Goal: Task Accomplishment & Management: Manage account settings

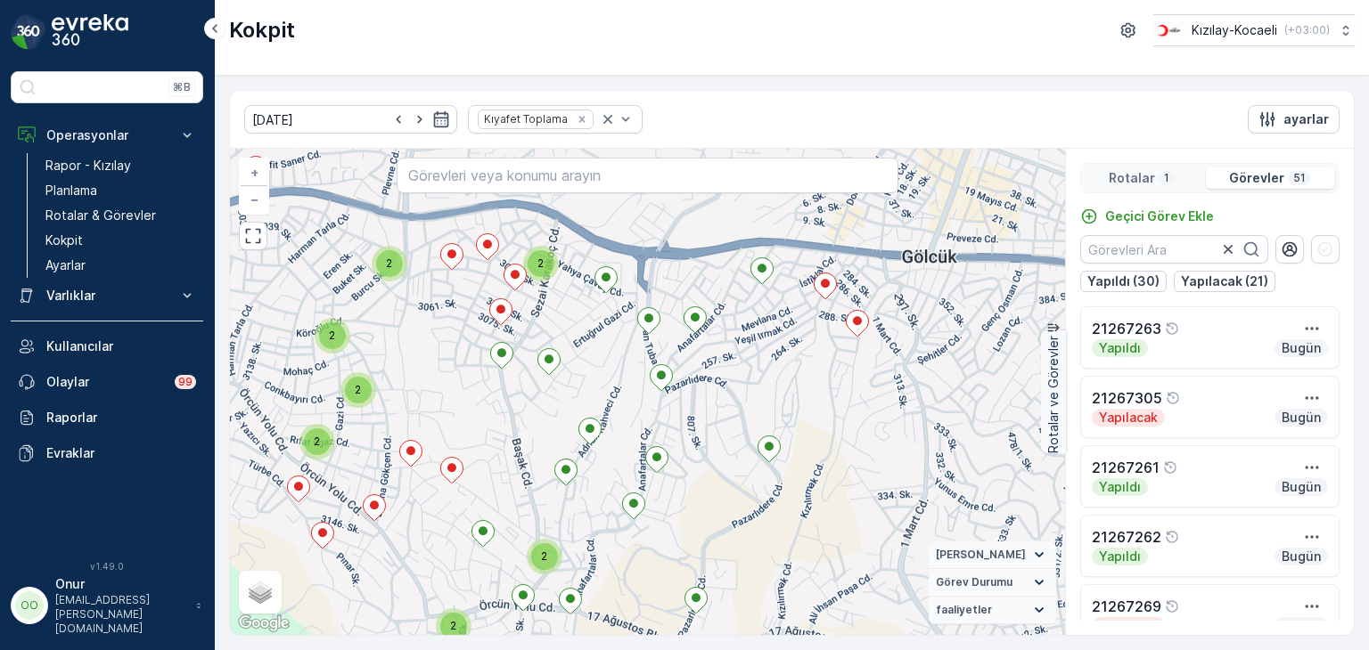
drag, startPoint x: 624, startPoint y: 454, endPoint x: 709, endPoint y: 402, distance: 99.9
click at [709, 402] on div "2 2 2 2 2 2 2 2 + − Uydu Yol haritası Arazi Karışık Leaflet Klavye kısayolları …" at bounding box center [647, 392] width 835 height 486
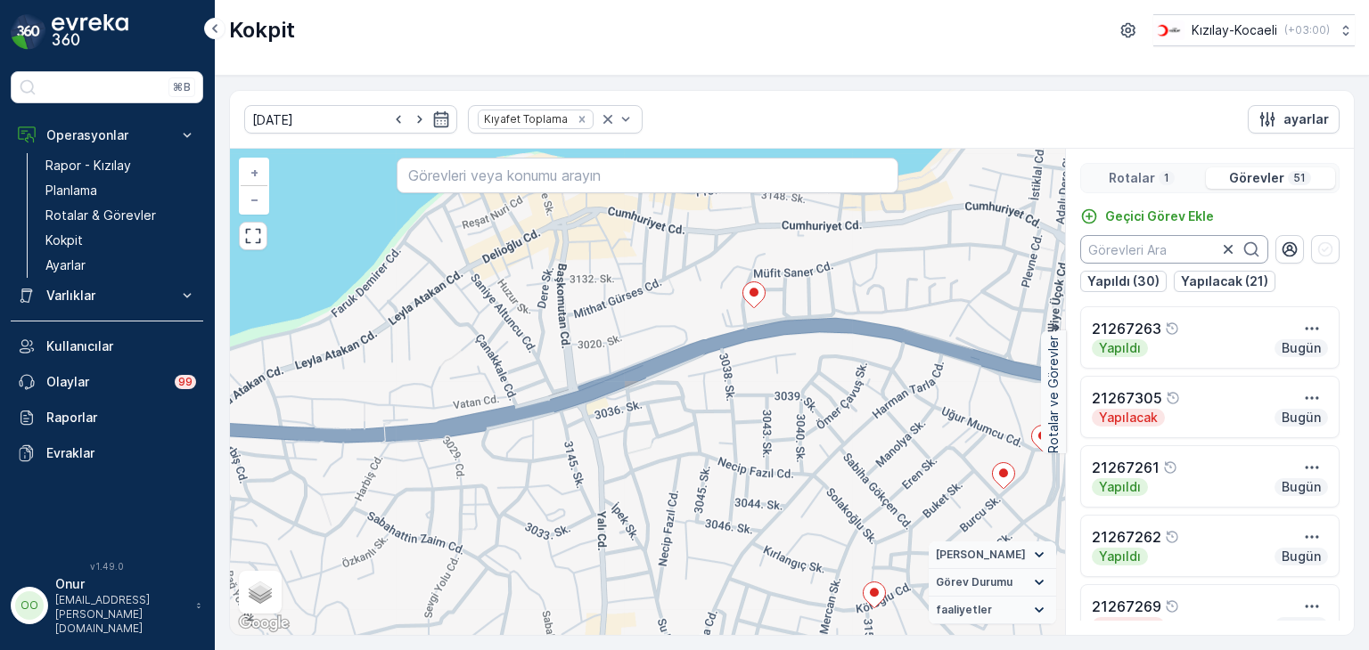
click at [1165, 254] on input "text" at bounding box center [1174, 249] width 188 height 29
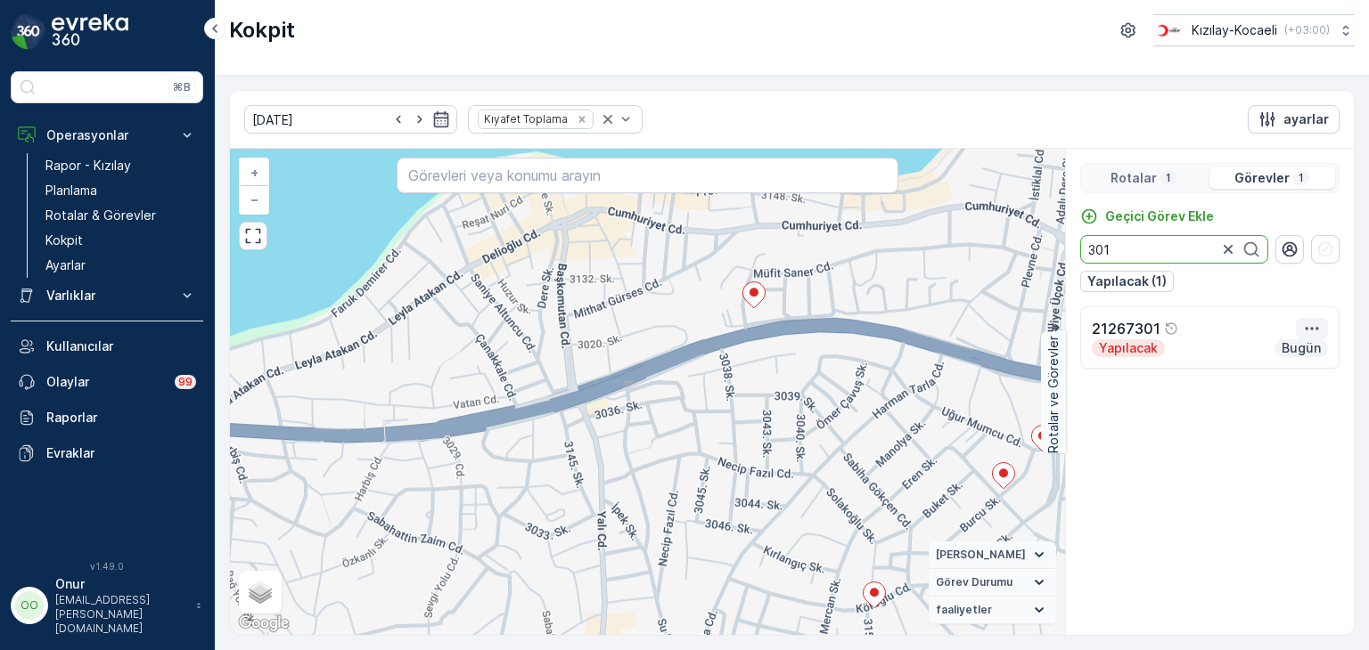
type input "301"
click at [1304, 331] on icon "button" at bounding box center [1312, 329] width 18 height 18
click at [1285, 357] on span "Daha fazla ayrıntı görün" at bounding box center [1275, 356] width 142 height 18
drag, startPoint x: 1140, startPoint y: 255, endPoint x: 989, endPoint y: 245, distance: 150.9
click at [989, 244] on div "+ − Uydu Yol haritası Arazi Karışık Leaflet Klavye kısayolları Harita Verileri …" at bounding box center [792, 392] width 1124 height 486
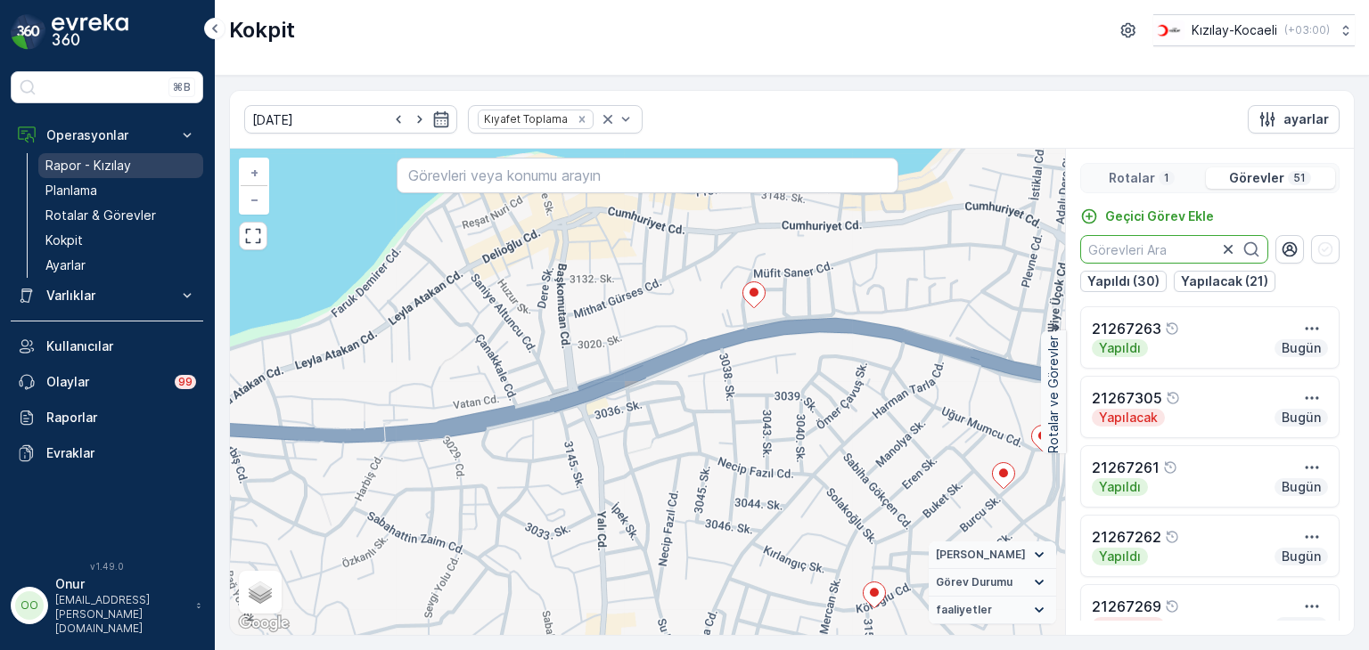
click at [89, 161] on p "Rapor - Kızılay" at bounding box center [88, 166] width 86 height 18
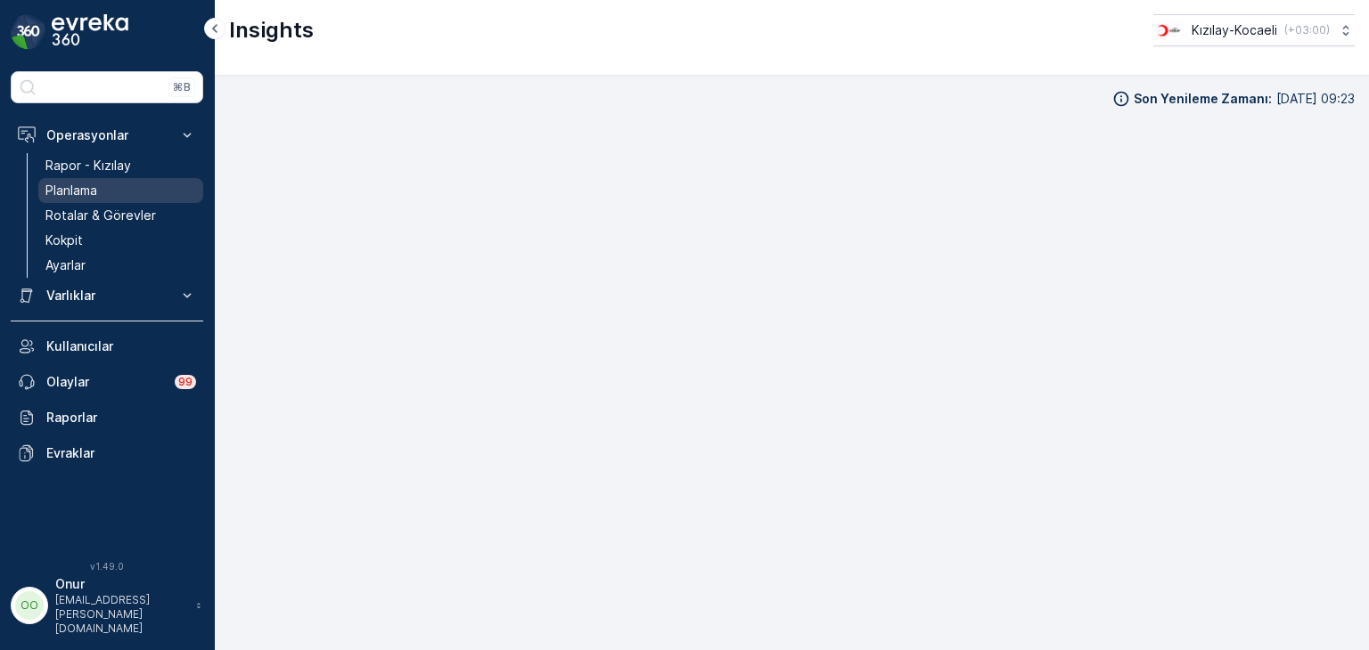
click at [84, 182] on p "Planlama" at bounding box center [71, 191] width 52 height 18
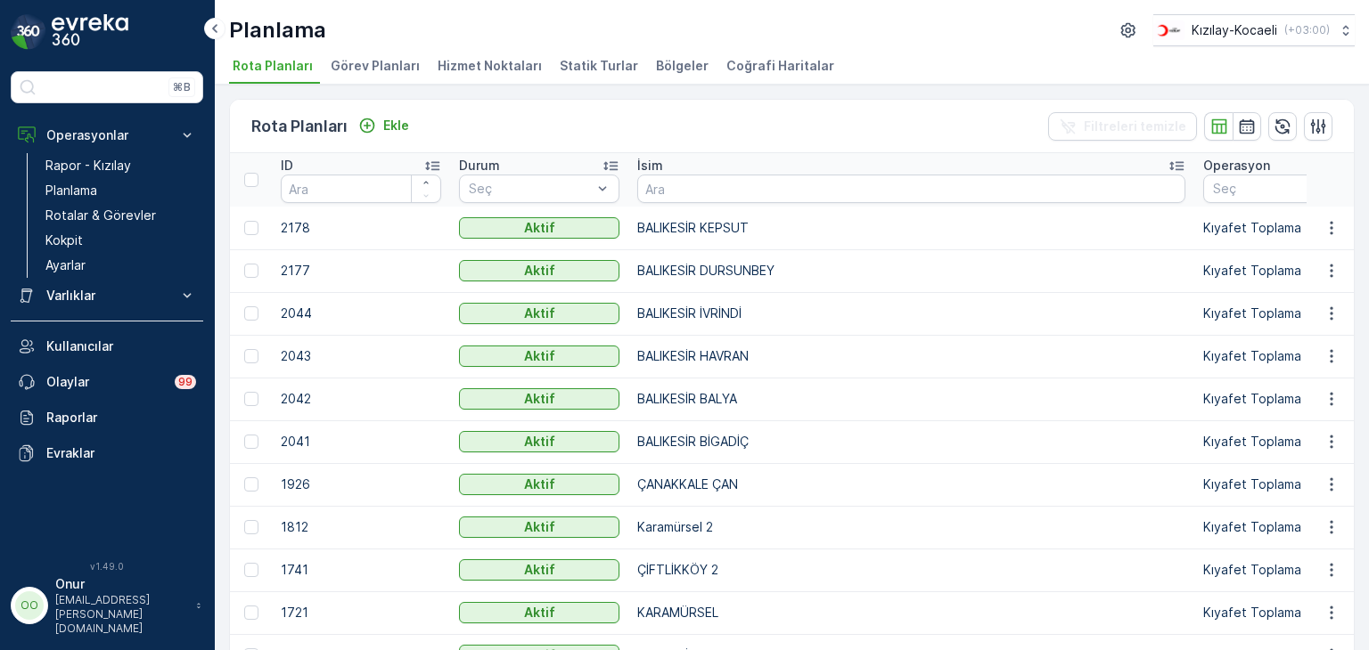
click at [606, 53] on li "Statik Turlar" at bounding box center [600, 68] width 89 height 30
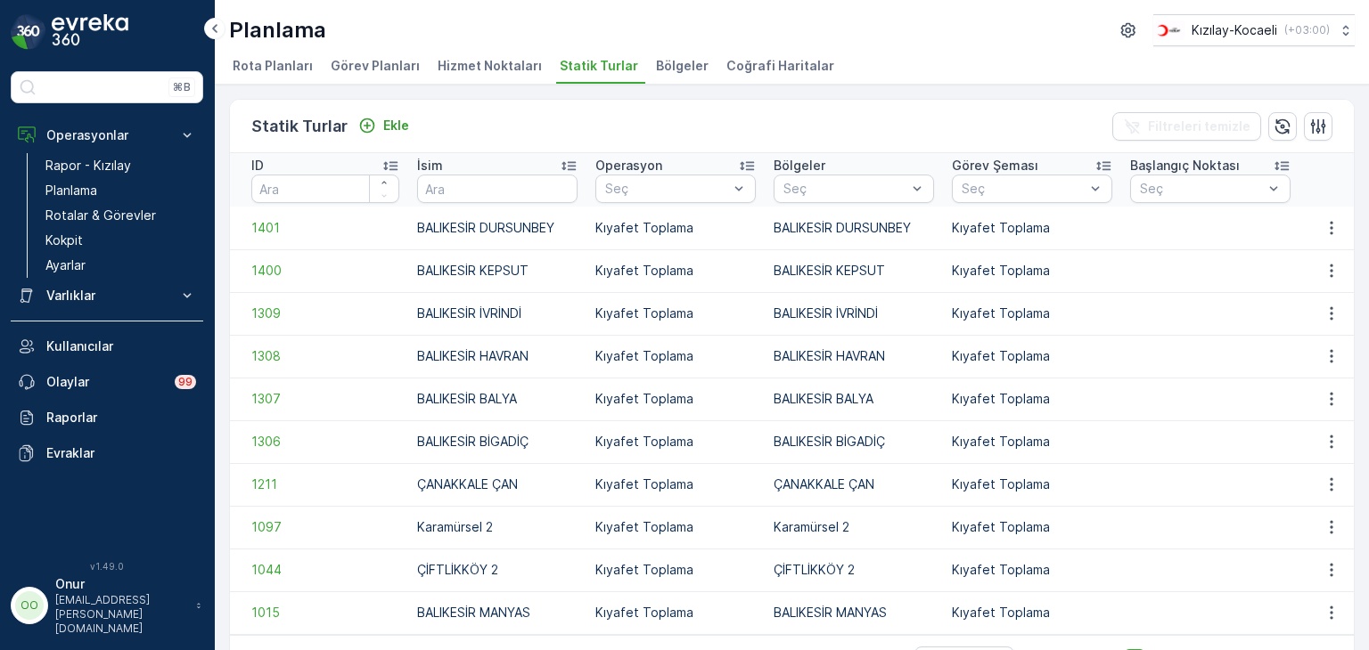
click at [656, 68] on span "Bölgeler" at bounding box center [682, 66] width 53 height 18
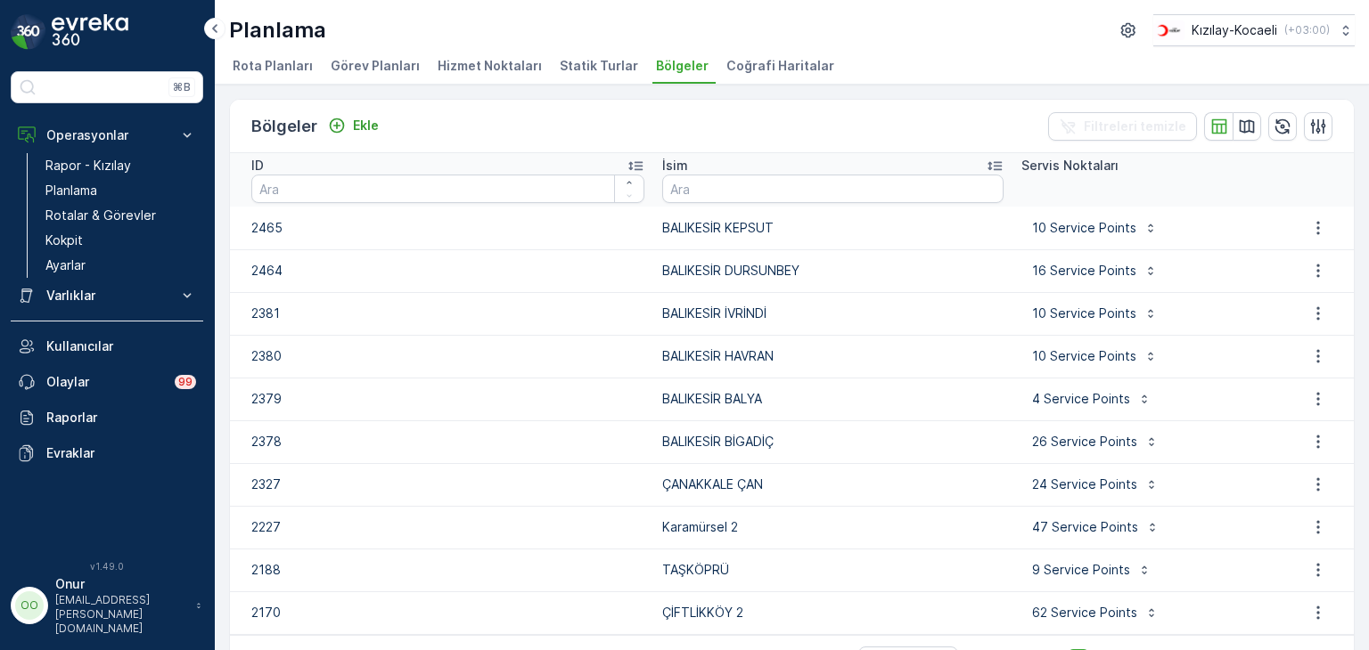
click at [513, 69] on span "Hizmet Noktaları" at bounding box center [489, 66] width 104 height 18
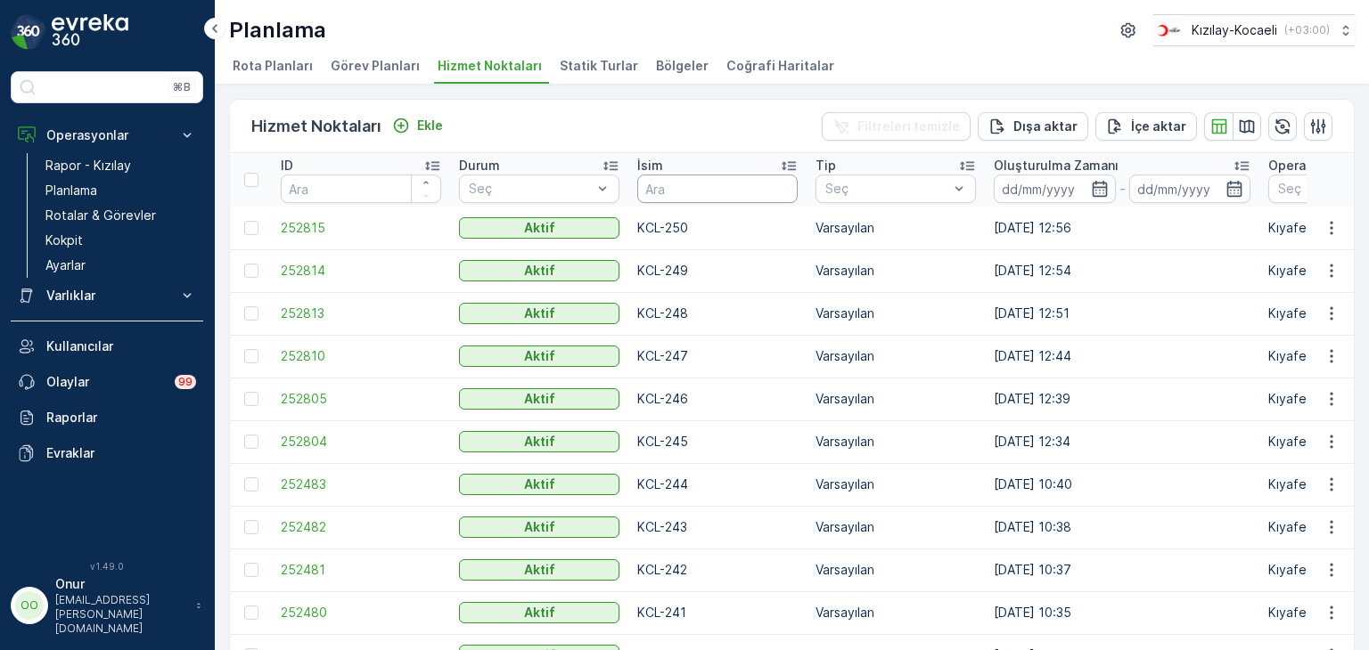
click at [698, 189] on input "text" at bounding box center [717, 189] width 160 height 29
type input "KCL"
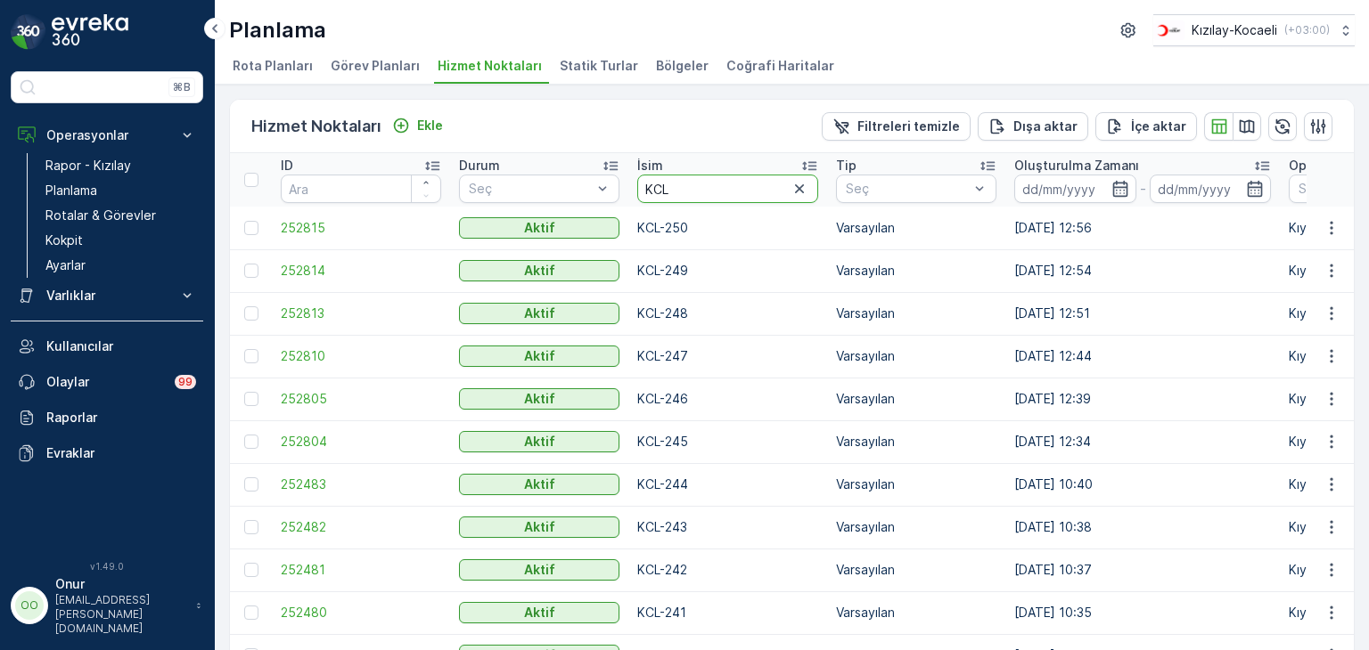
click at [698, 189] on input "KCL" at bounding box center [727, 189] width 181 height 29
type input "KCL-234"
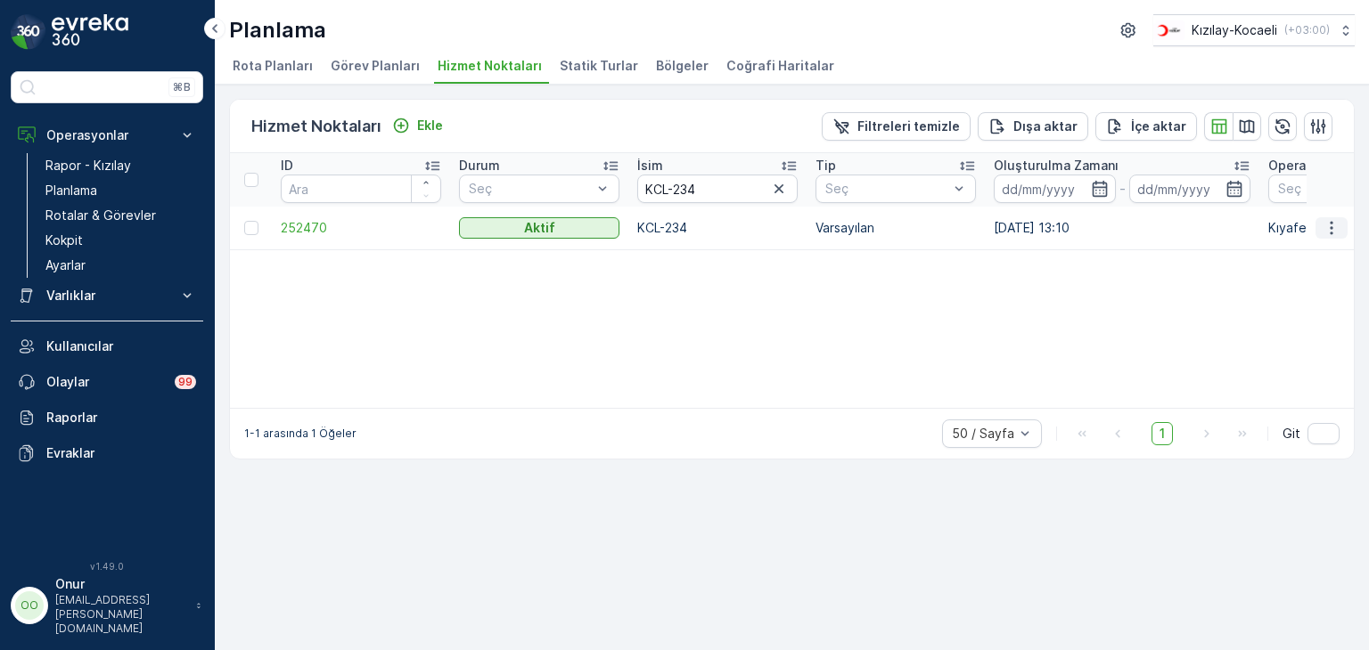
click at [1333, 224] on icon "button" at bounding box center [1331, 228] width 18 height 18
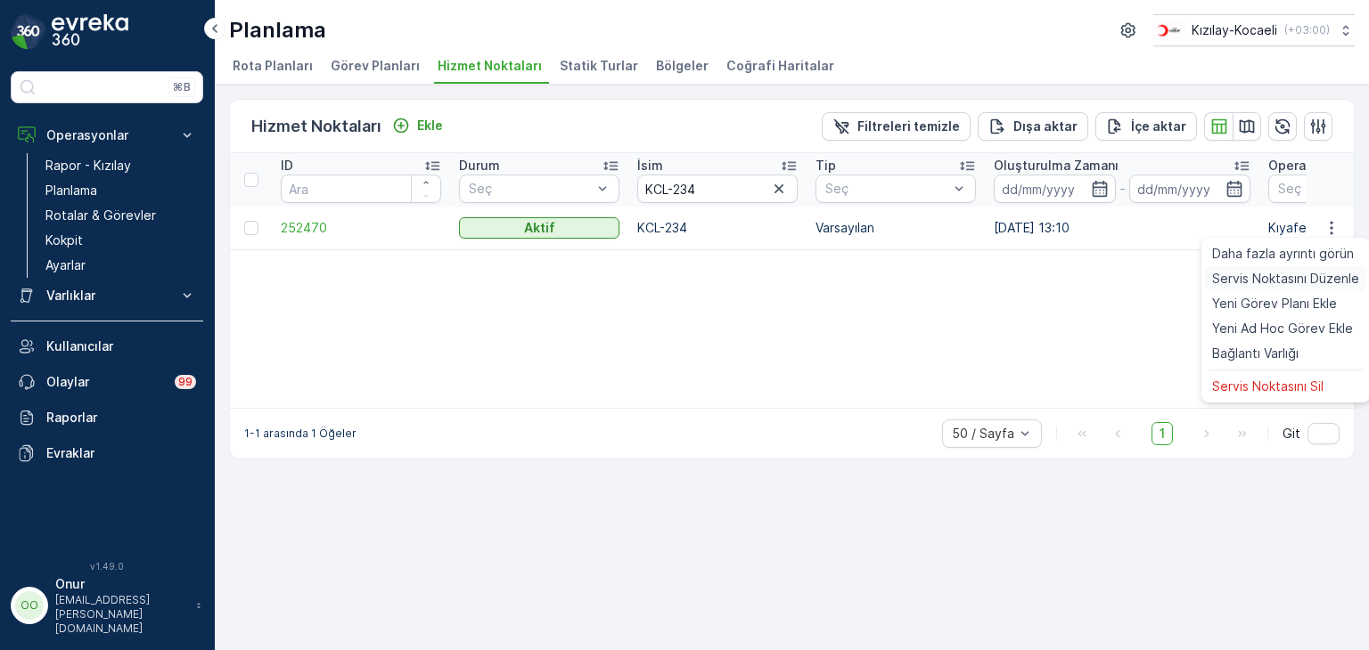
click at [1273, 276] on span "Servis Noktasını Düzenle" at bounding box center [1285, 279] width 147 height 18
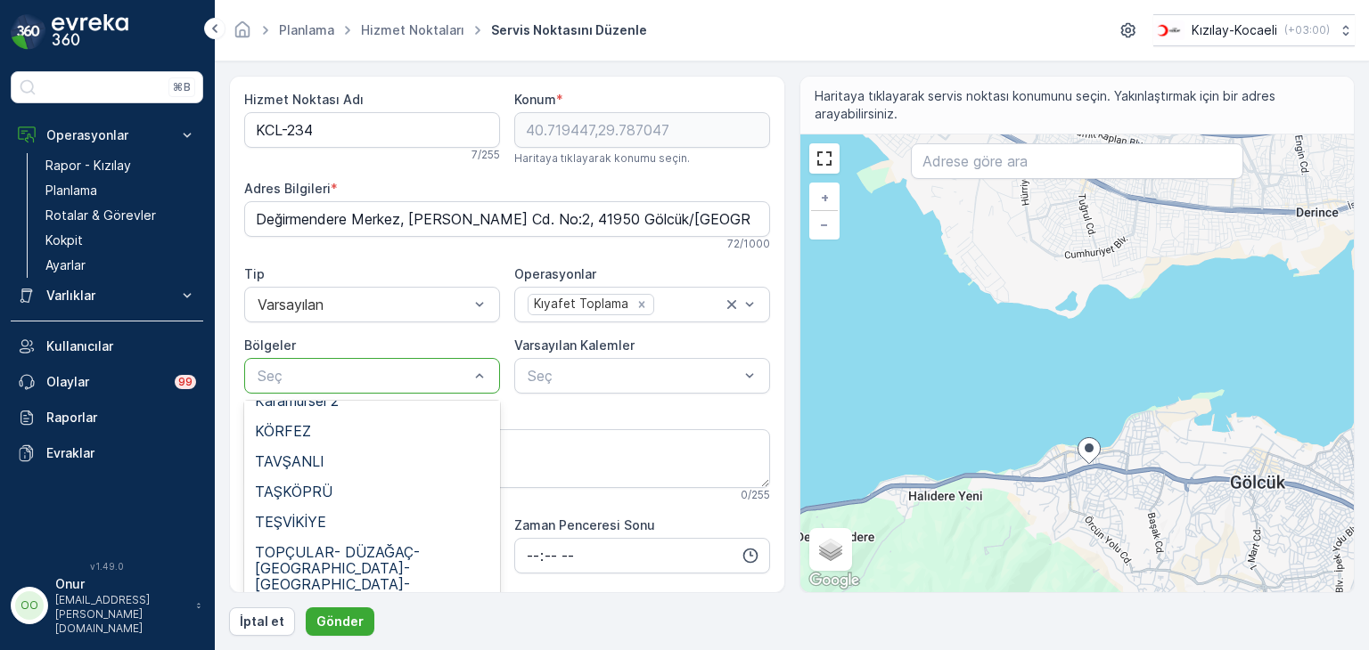
scroll to position [624, 0]
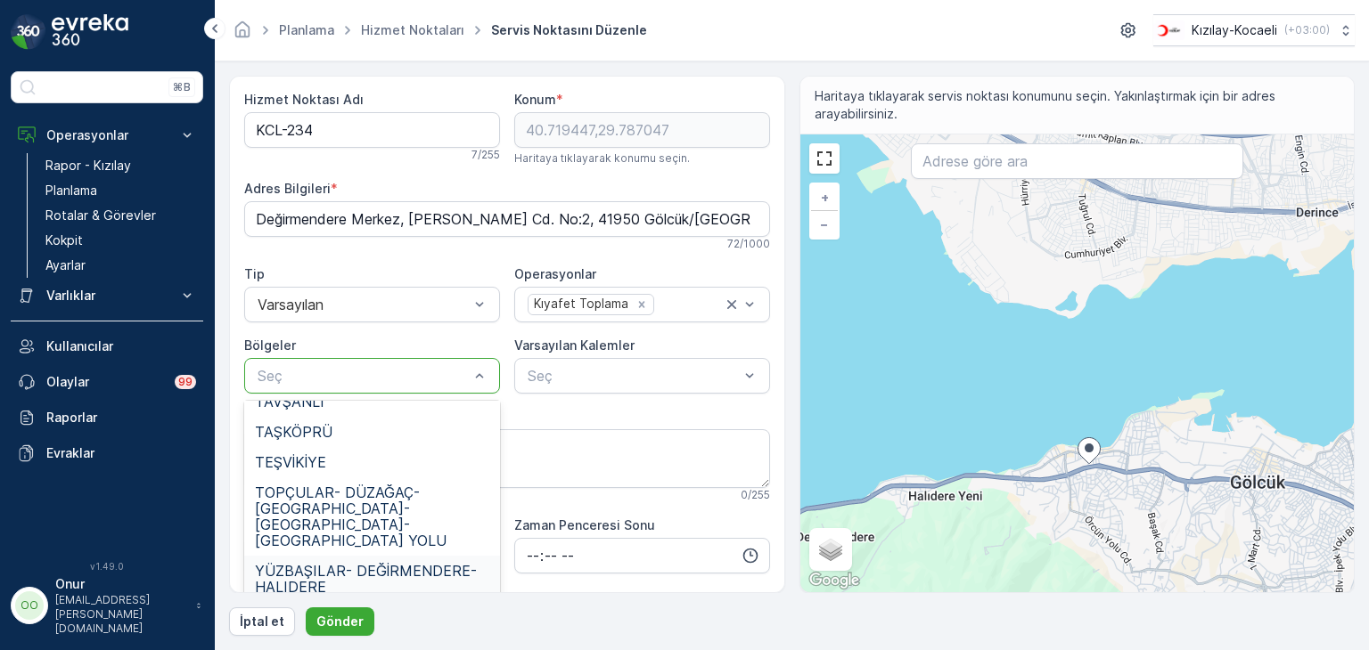
click at [374, 556] on div "YÜZBAŞILAR- DEĞİRMENDERE-HALIDERE" at bounding box center [372, 579] width 256 height 46
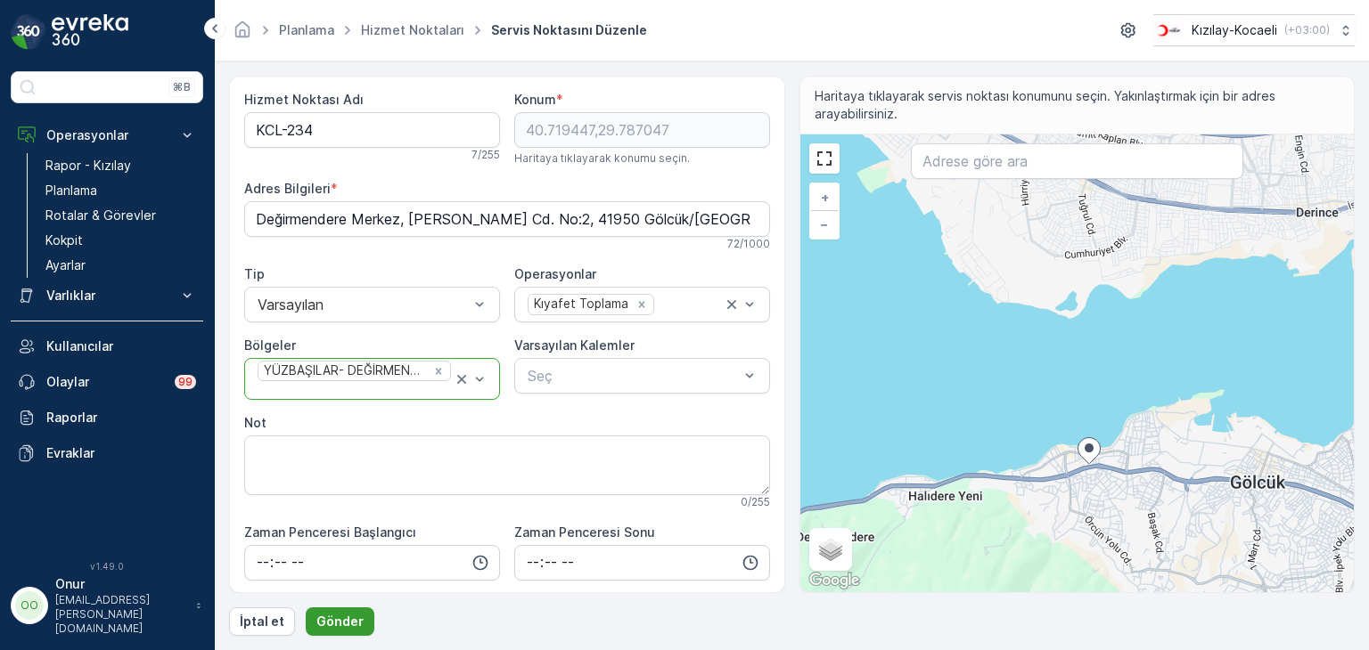
click at [341, 621] on p "Gönder" at bounding box center [339, 622] width 47 height 18
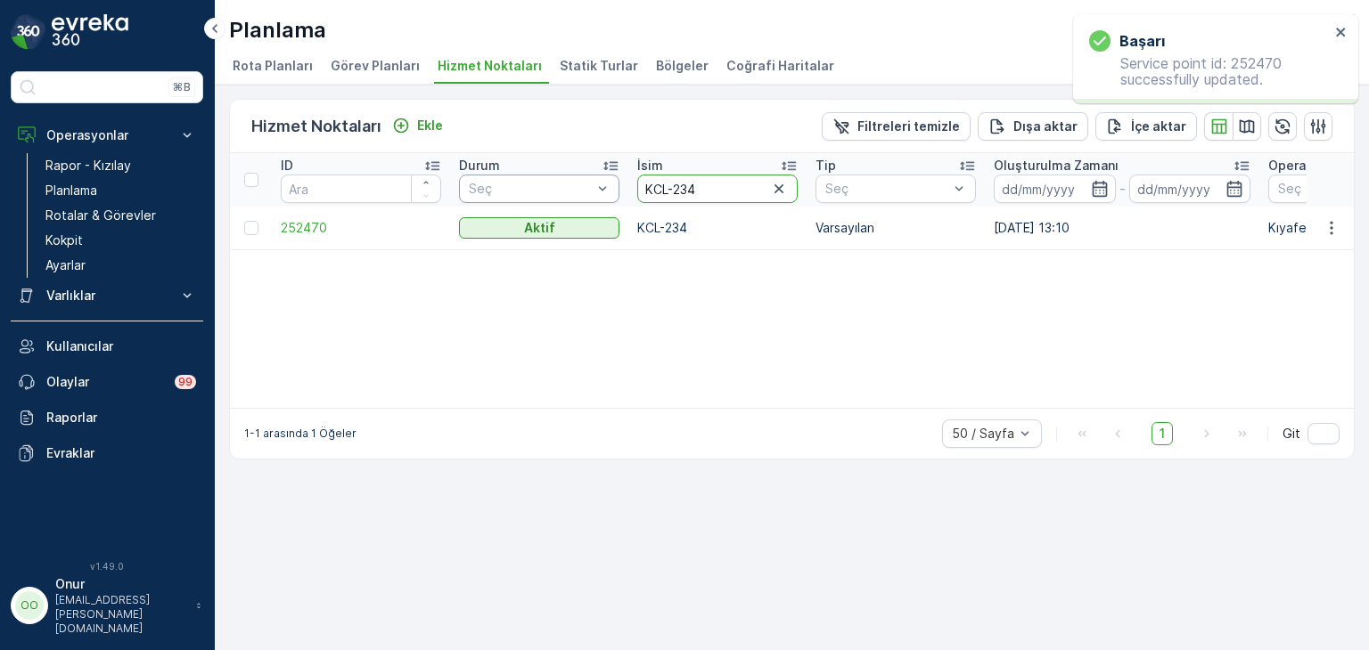
drag, startPoint x: 720, startPoint y: 188, endPoint x: 614, endPoint y: 188, distance: 106.0
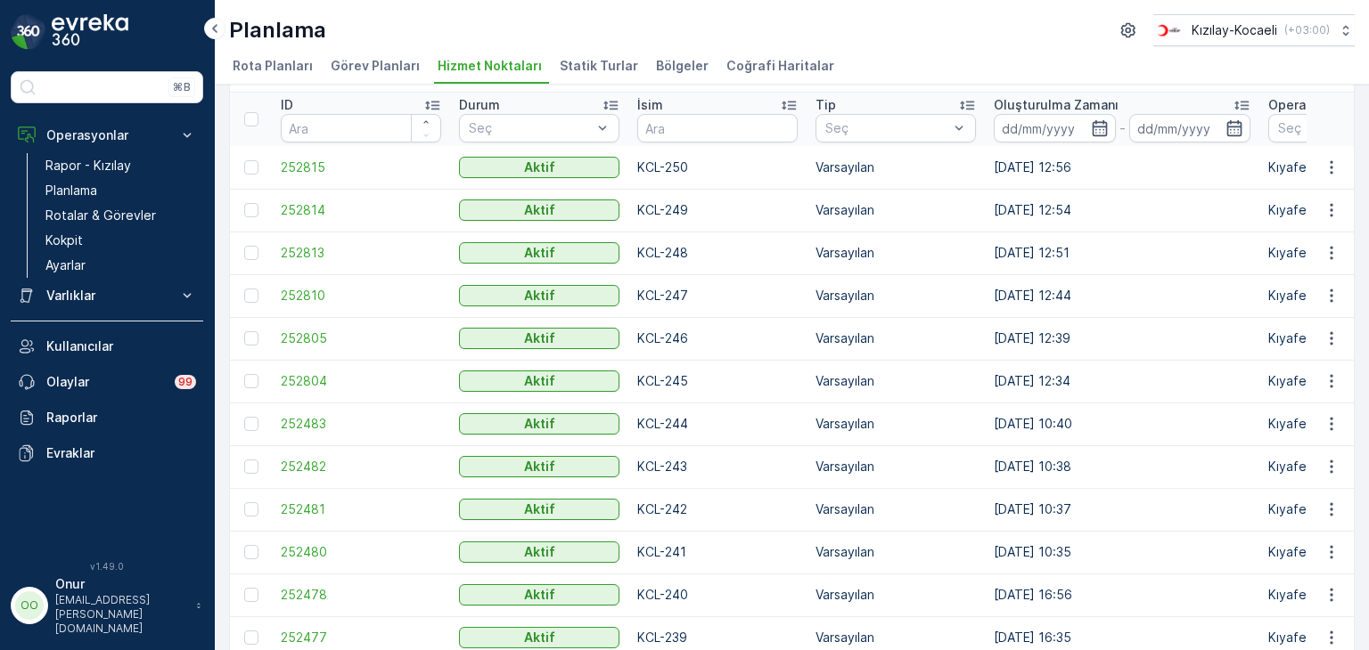
scroll to position [89, 0]
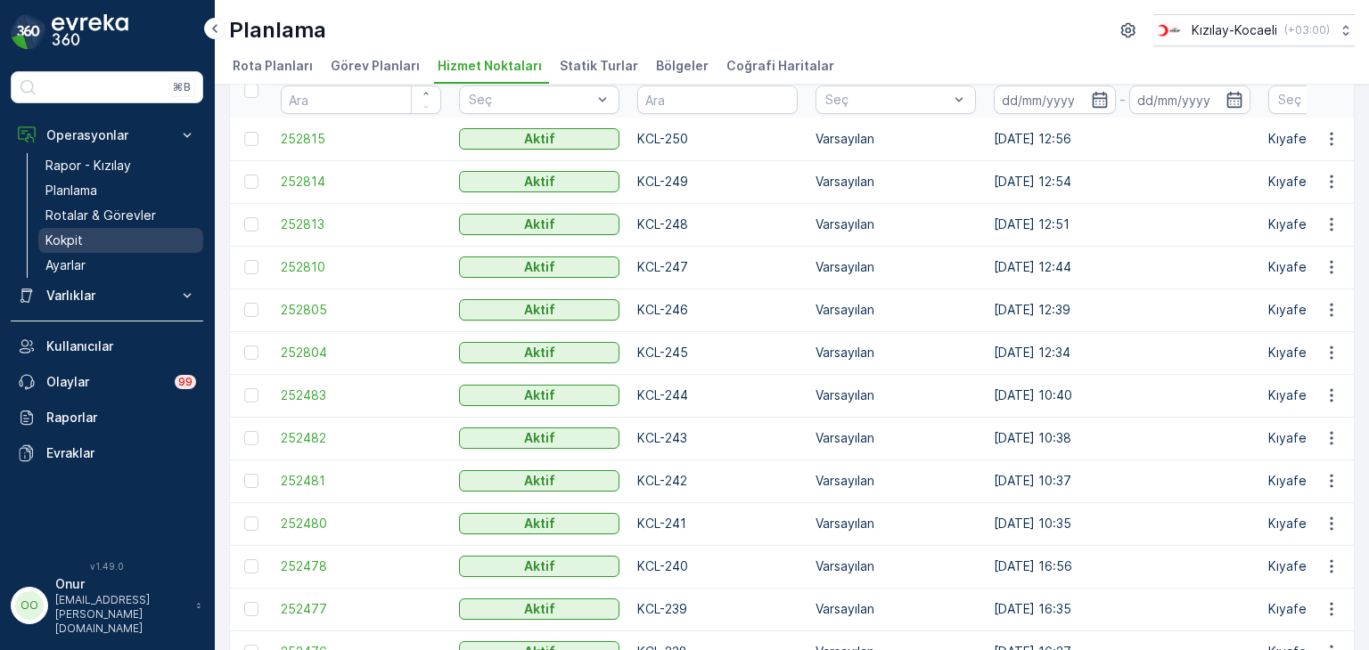
click at [91, 239] on link "Kokpit" at bounding box center [120, 240] width 165 height 25
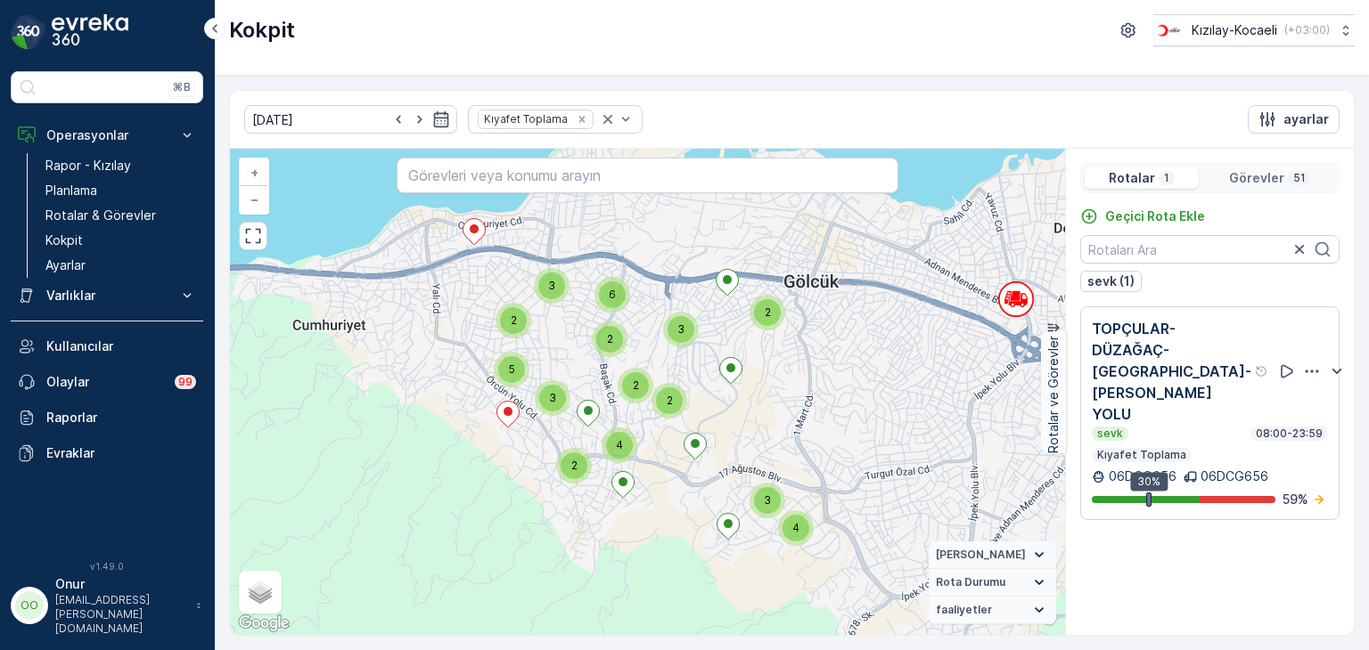
click at [1272, 186] on div "Görevler 51" at bounding box center [1271, 178] width 130 height 21
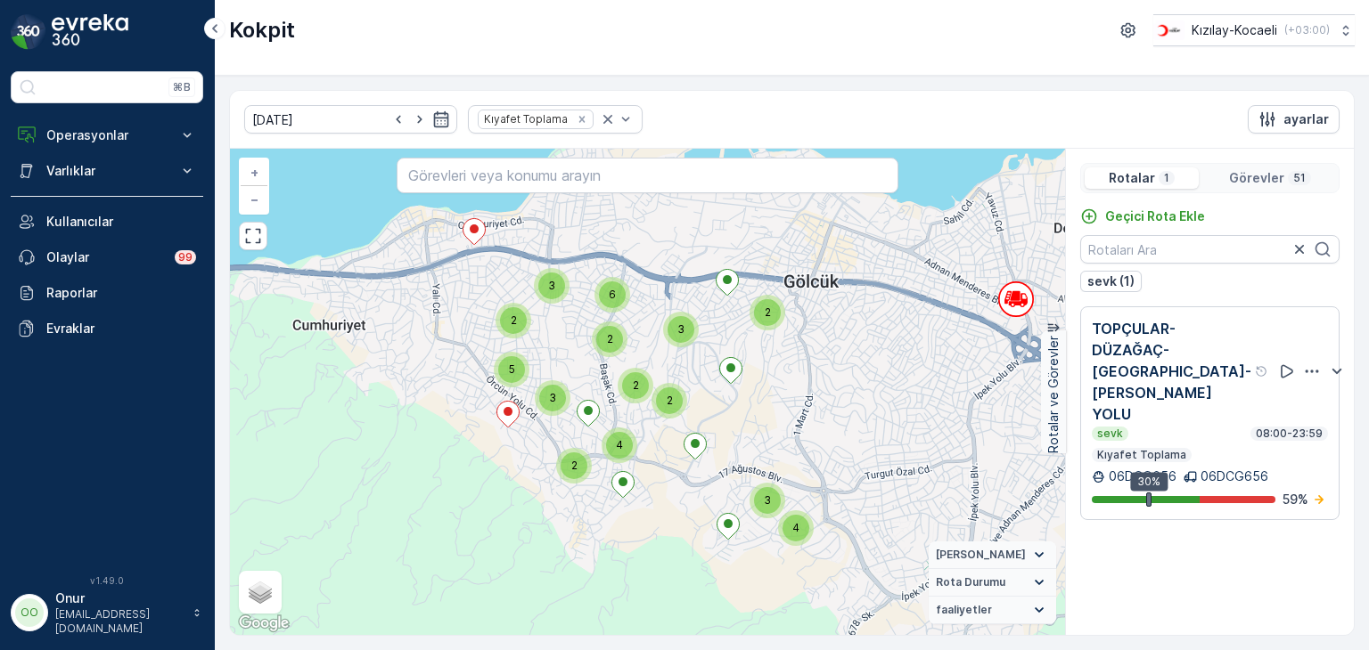
click at [1252, 176] on p "Görevler" at bounding box center [1256, 178] width 55 height 18
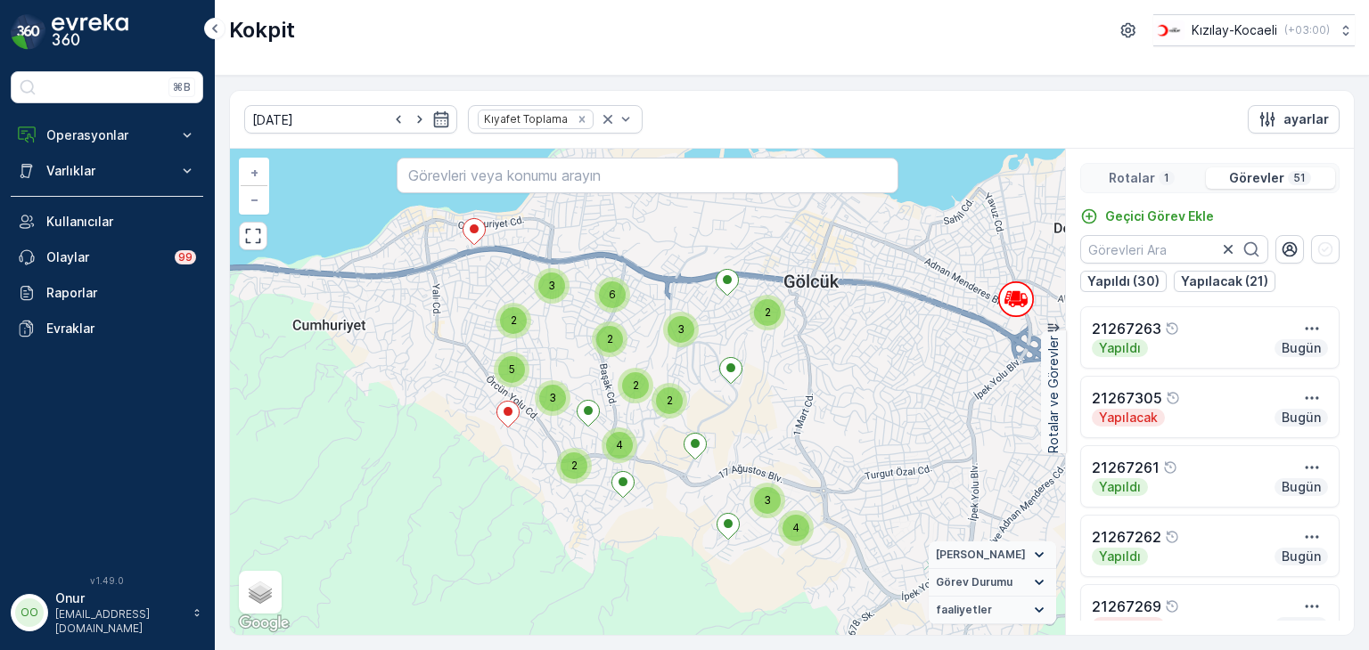
click at [1172, 173] on div "Rotalar 1" at bounding box center [1141, 178] width 114 height 21
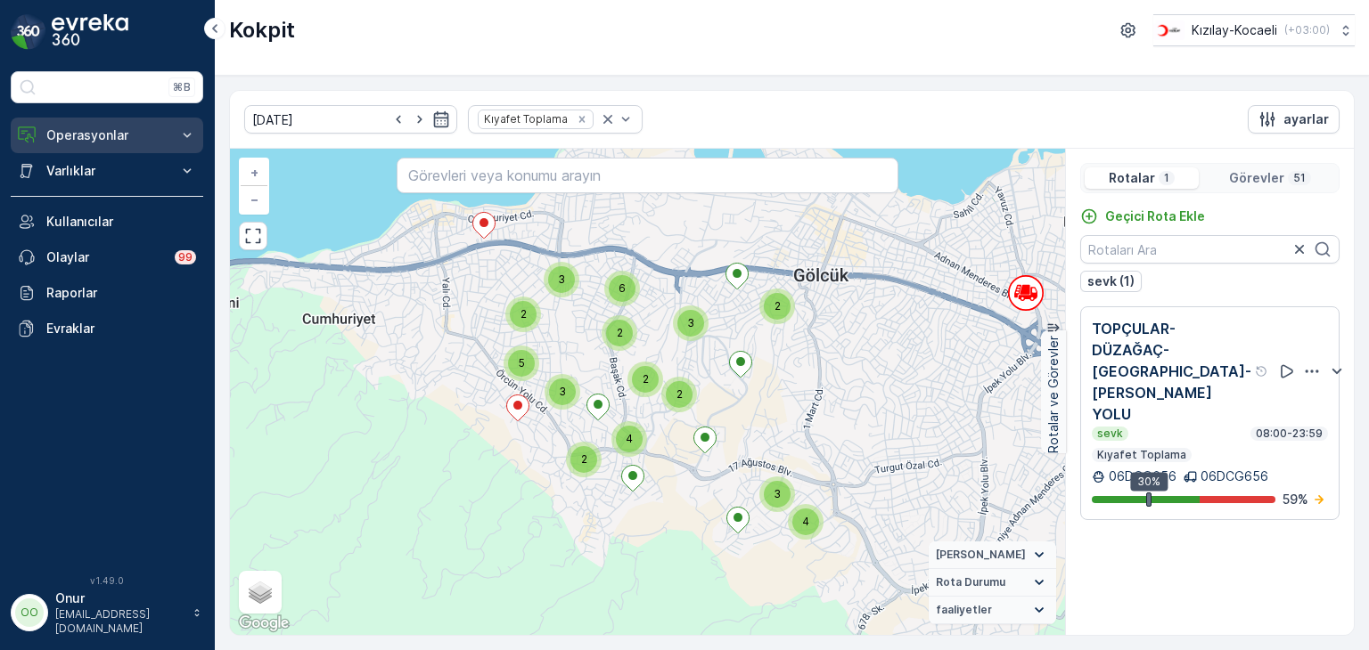
click at [107, 133] on p "Operasyonlar" at bounding box center [106, 136] width 121 height 18
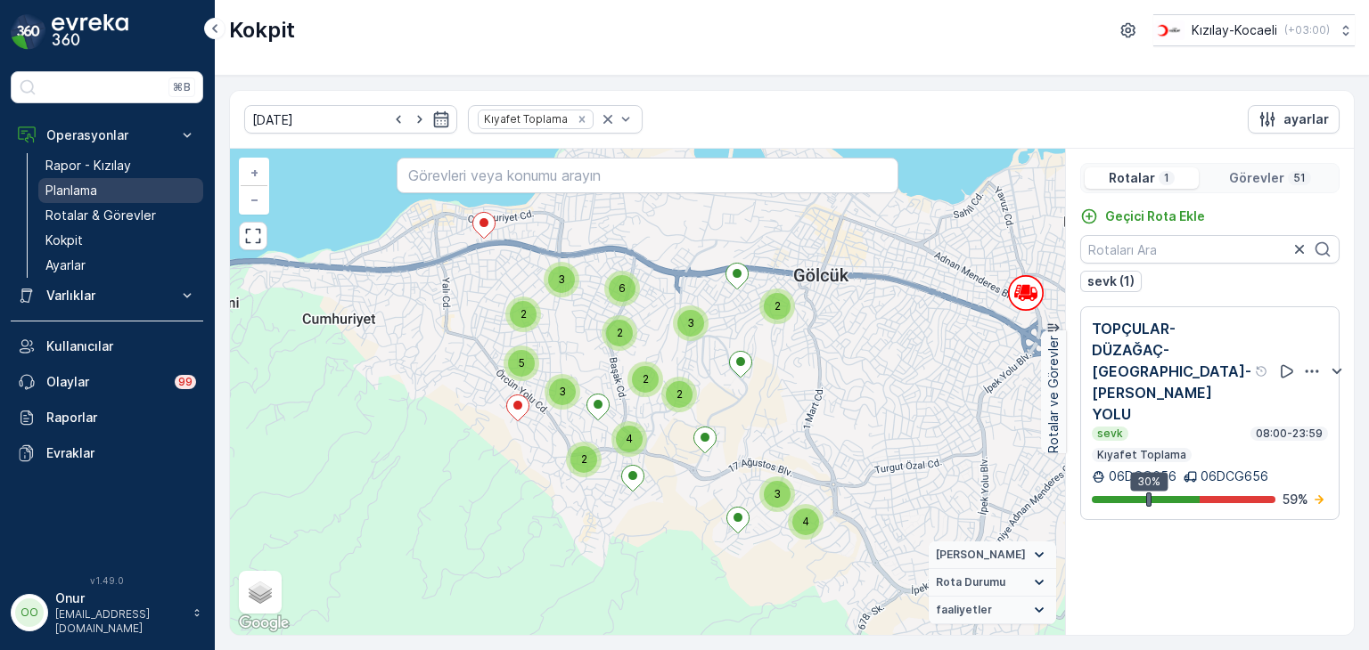
click at [107, 184] on link "Planlama" at bounding box center [120, 190] width 165 height 25
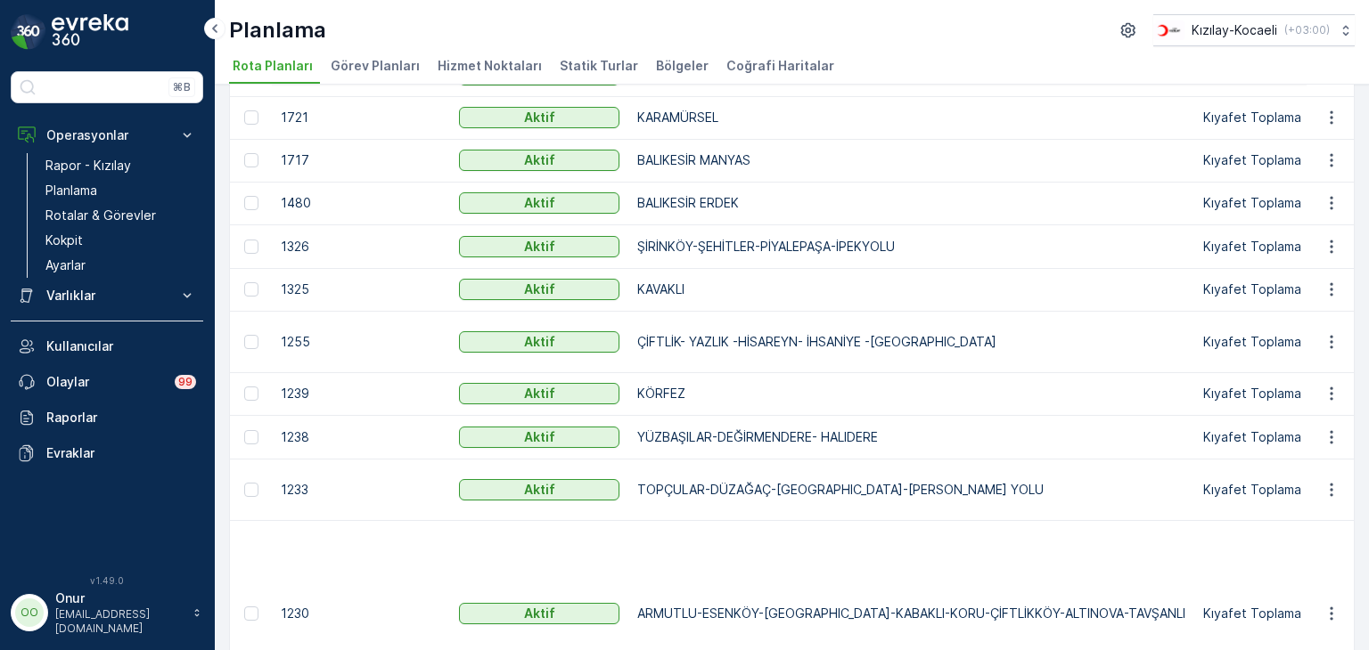
scroll to position [535, 0]
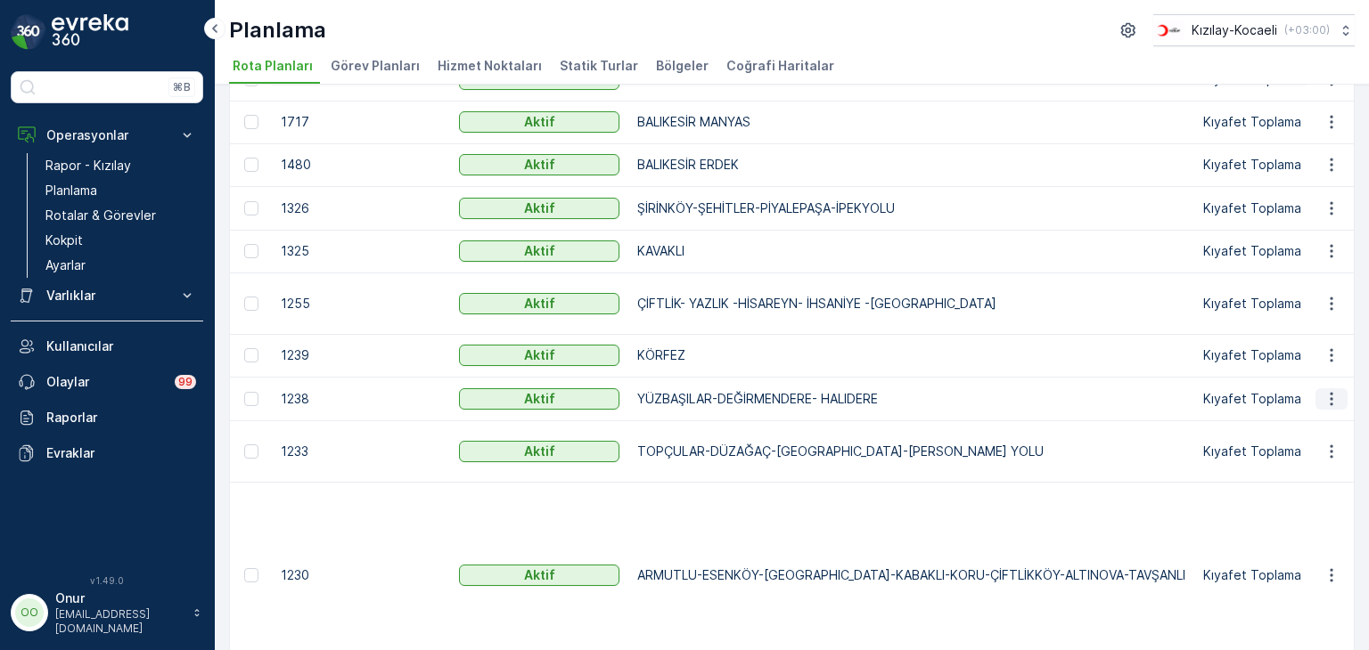
click at [1329, 404] on icon "button" at bounding box center [1331, 399] width 18 height 18
click at [1292, 429] on span "Rota Planını Düzenle" at bounding box center [1299, 432] width 122 height 18
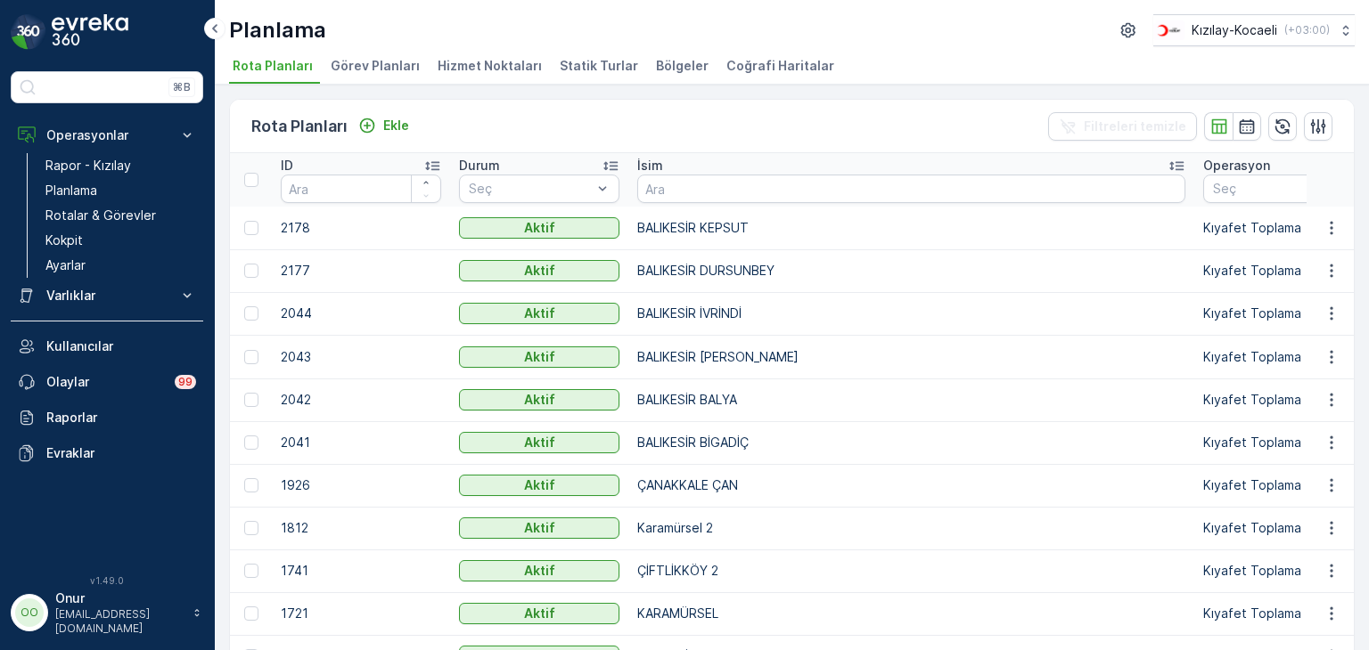
click at [465, 58] on span "Hizmet Noktaları" at bounding box center [489, 66] width 104 height 18
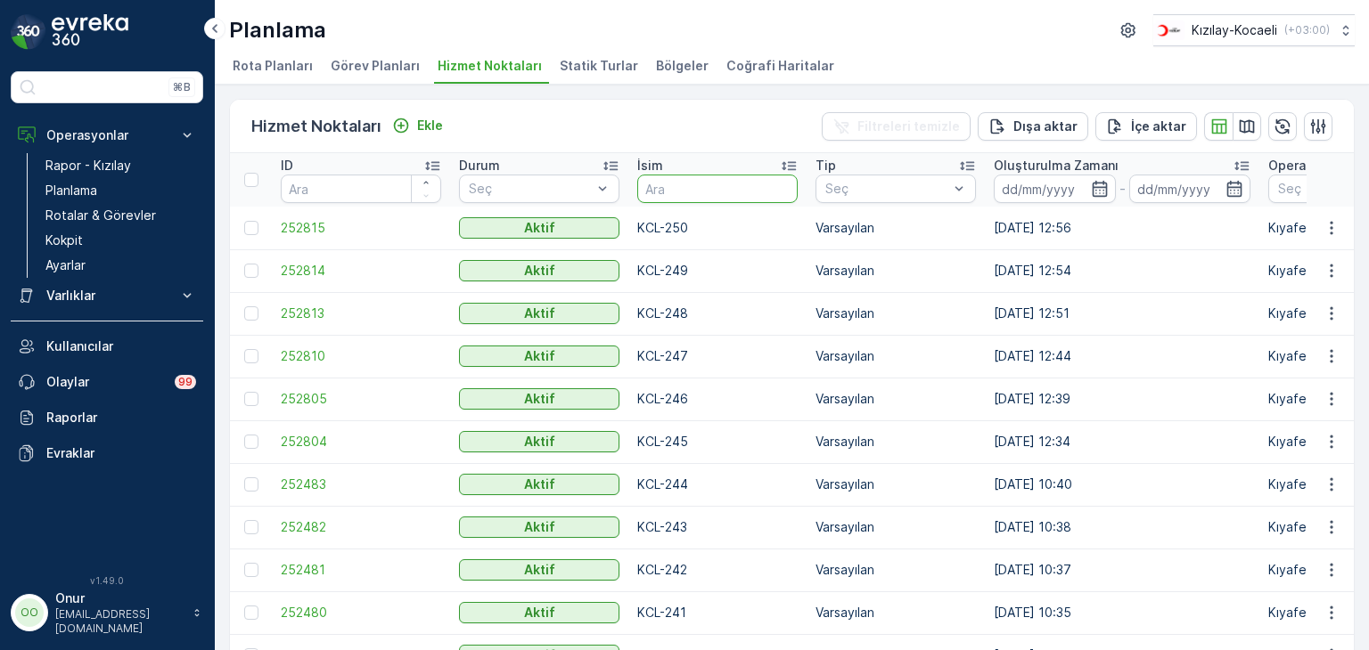
click at [701, 189] on input "text" at bounding box center [717, 189] width 160 height 29
type input "234"
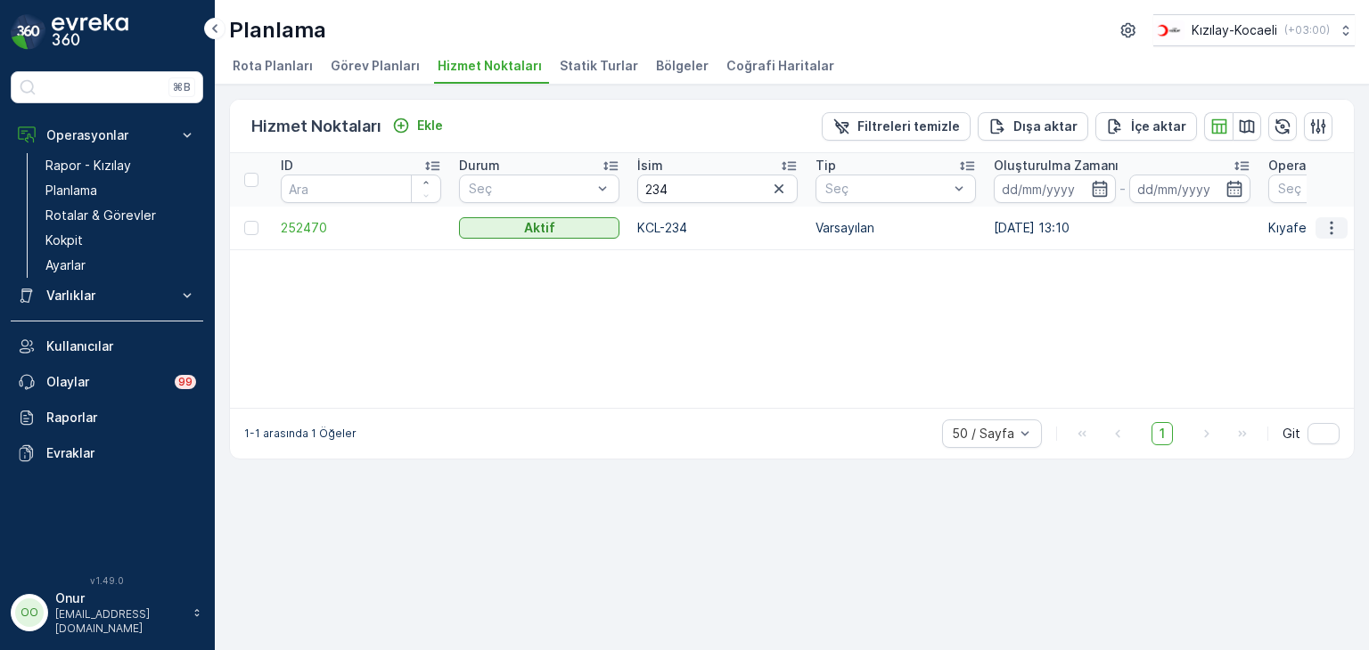
click at [1334, 233] on icon "button" at bounding box center [1331, 228] width 18 height 18
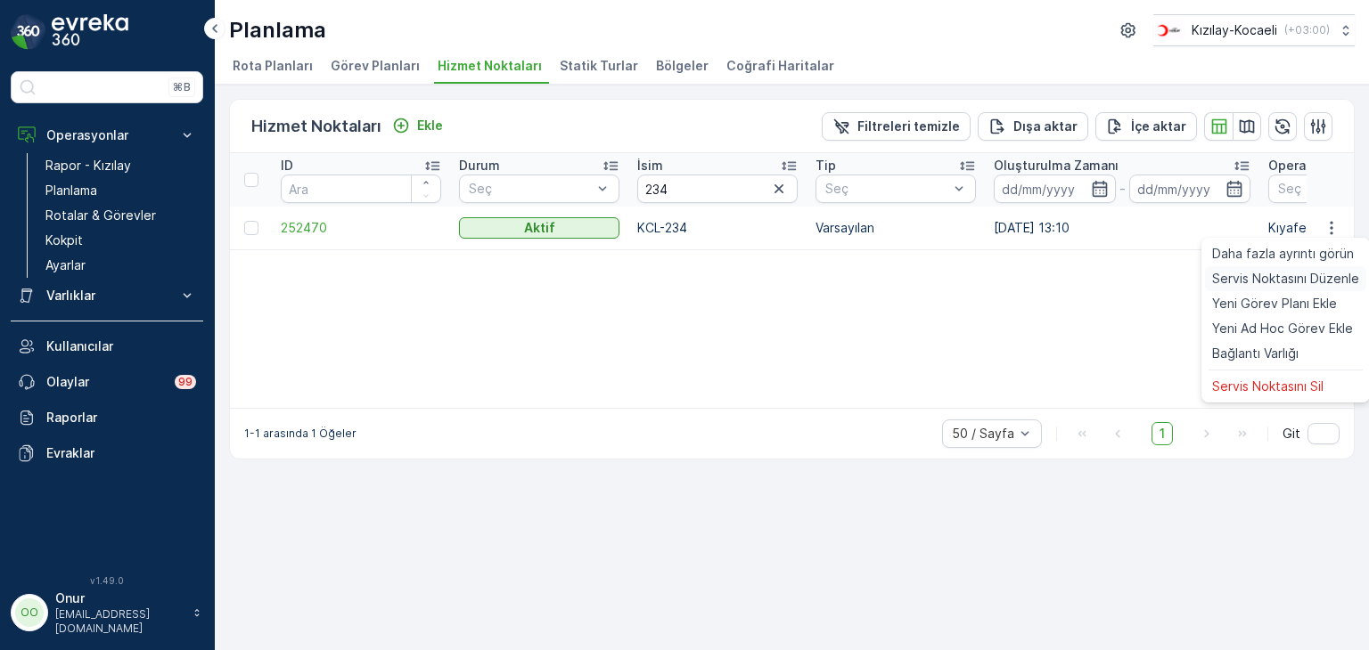
click at [1285, 282] on span "Servis Noktasını Düzenle" at bounding box center [1285, 279] width 147 height 18
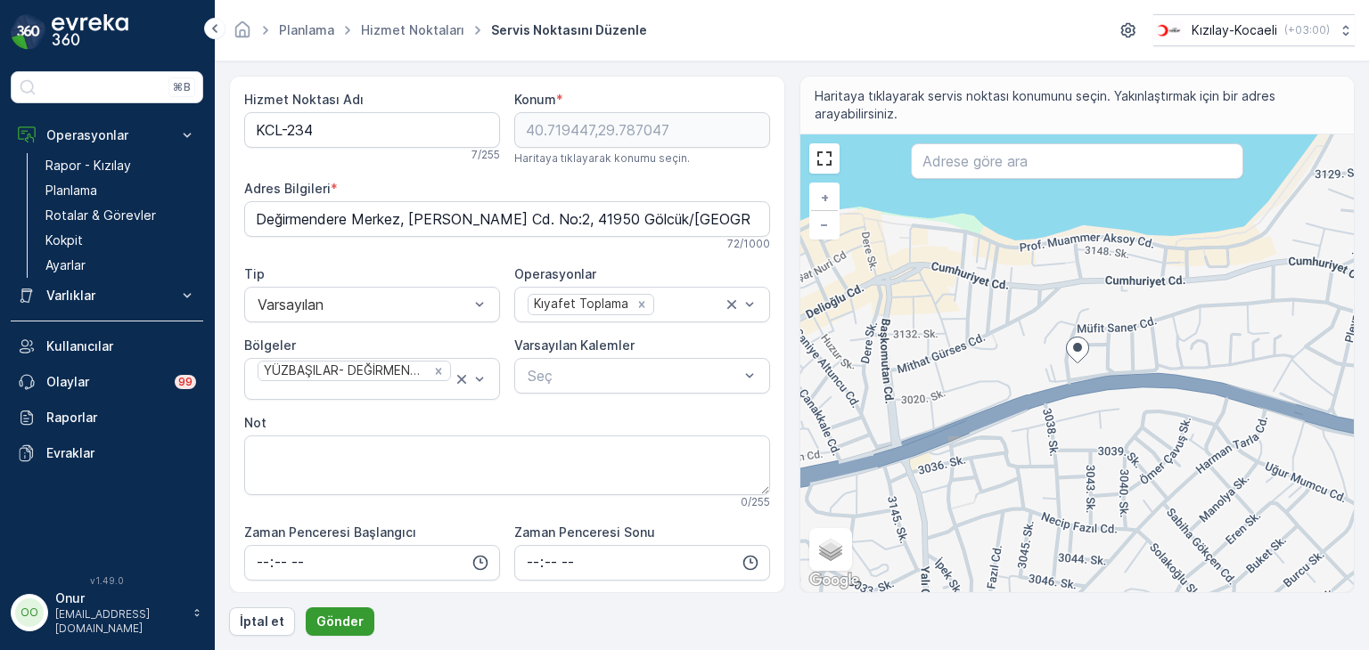
click at [347, 615] on p "Gönder" at bounding box center [339, 622] width 47 height 18
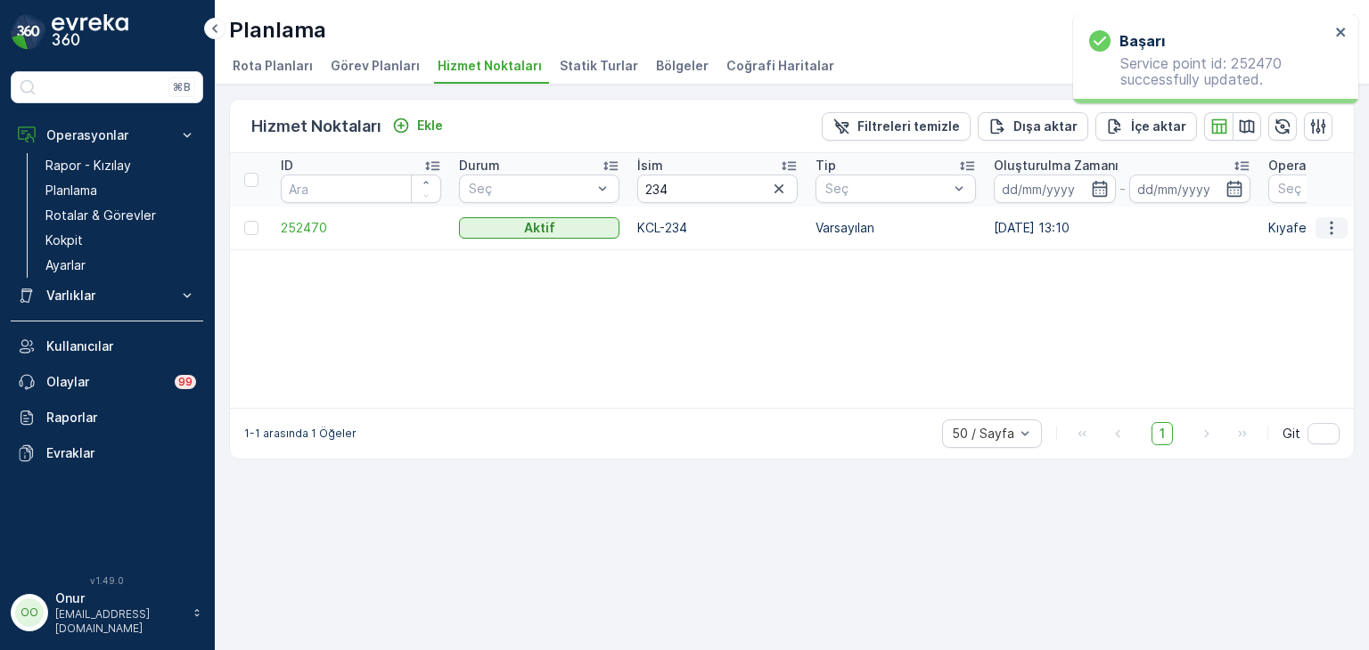
click at [1332, 222] on icon "button" at bounding box center [1330, 227] width 3 height 13
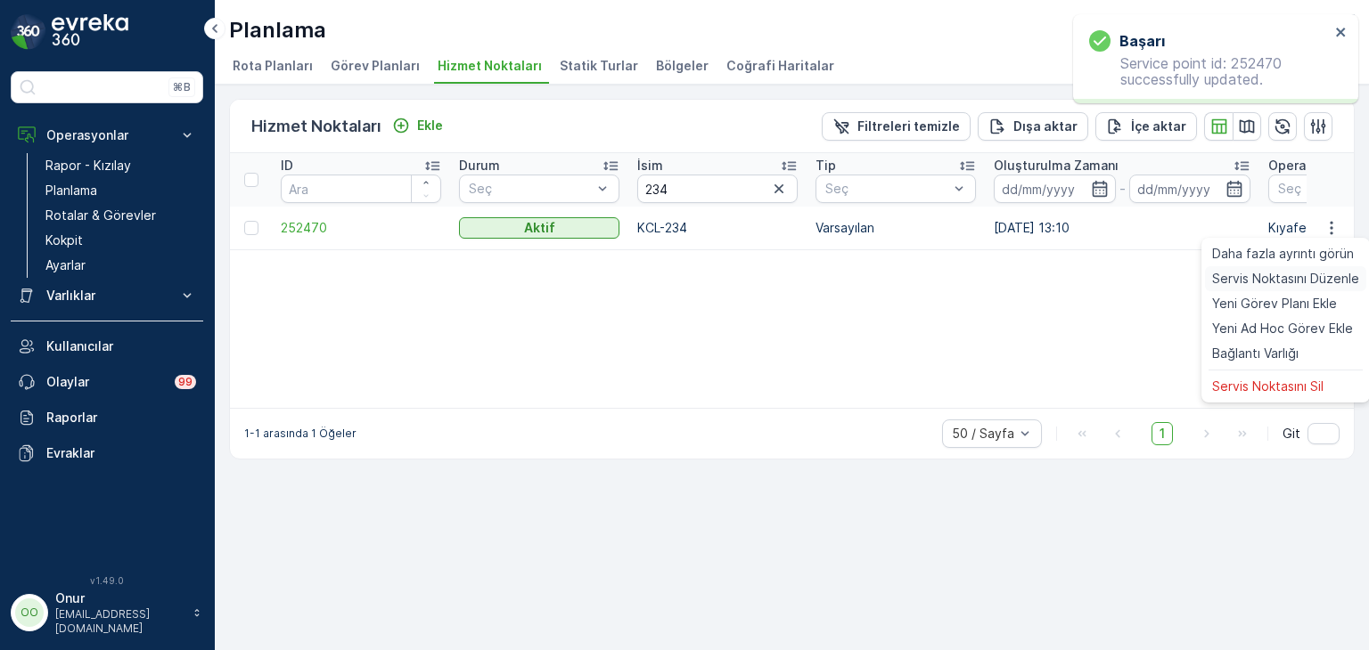
click at [1304, 273] on span "Servis Noktasını Düzenle" at bounding box center [1285, 279] width 147 height 18
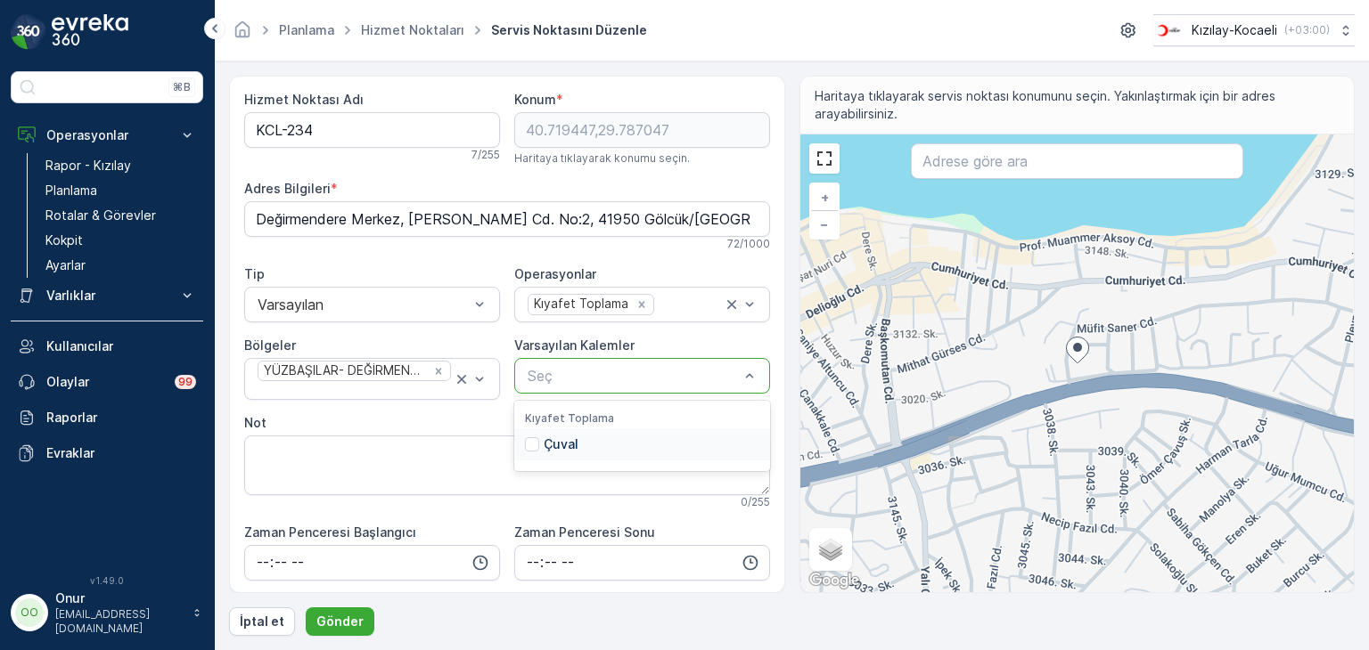
click at [632, 382] on div at bounding box center [633, 376] width 215 height 16
click at [581, 438] on div "Çuval" at bounding box center [642, 445] width 256 height 32
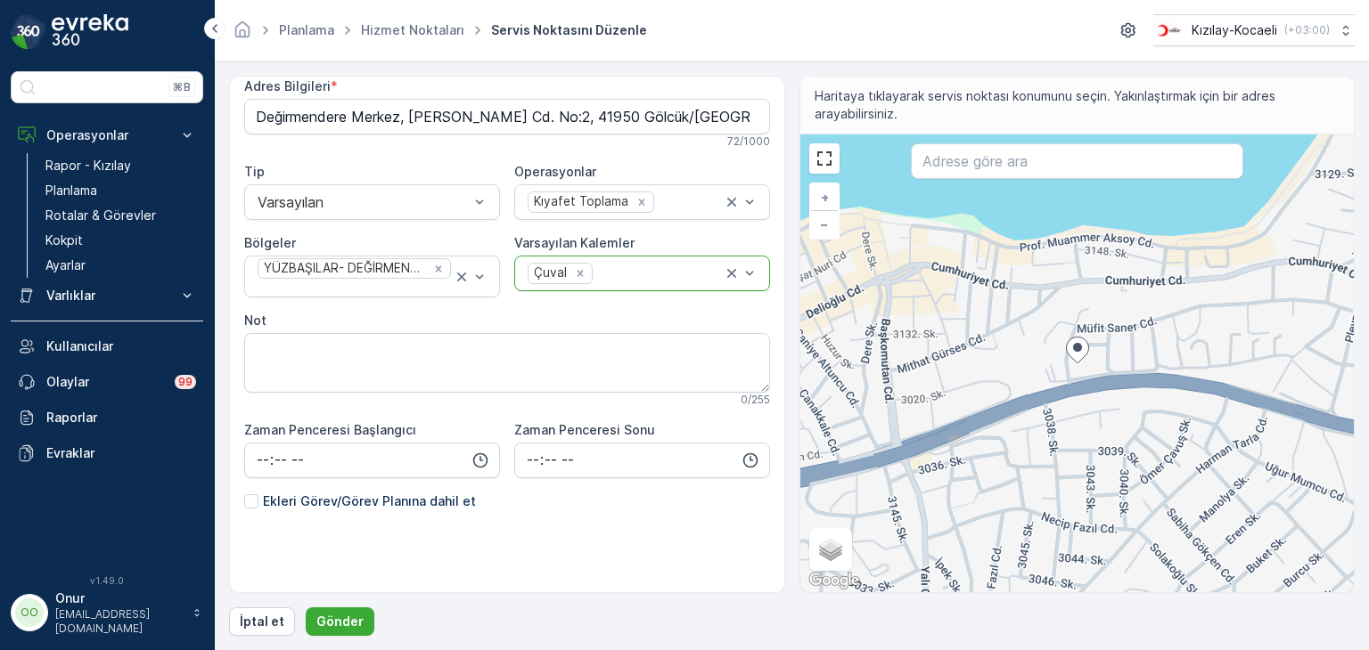
scroll to position [103, 0]
click at [344, 626] on p "Gönder" at bounding box center [339, 622] width 47 height 18
